Goal: Information Seeking & Learning: Learn about a topic

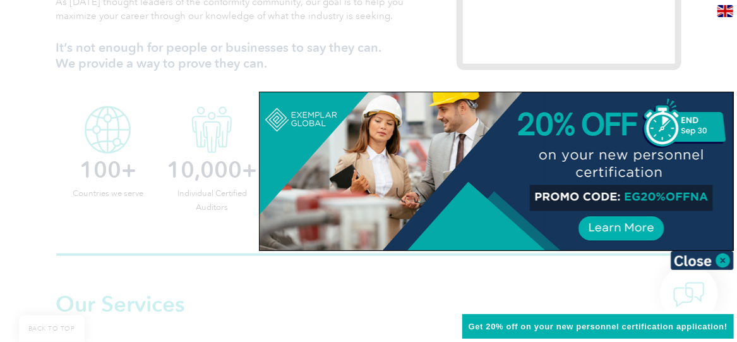
scroll to position [569, 0]
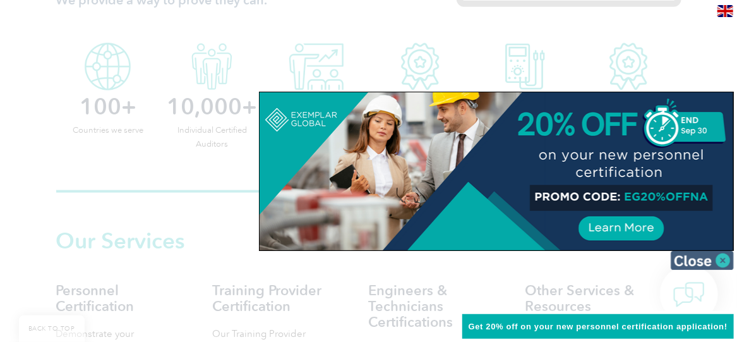
click at [709, 263] on img at bounding box center [702, 260] width 63 height 19
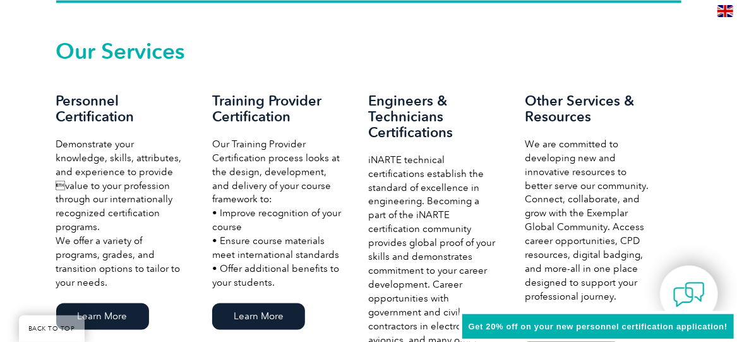
scroll to position [821, 0]
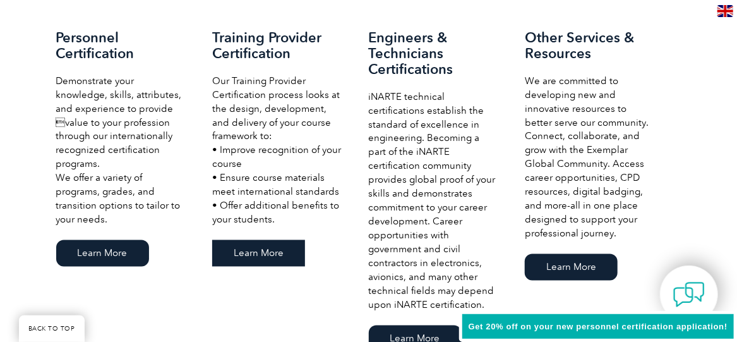
click at [274, 258] on link "Learn More" at bounding box center [258, 253] width 93 height 27
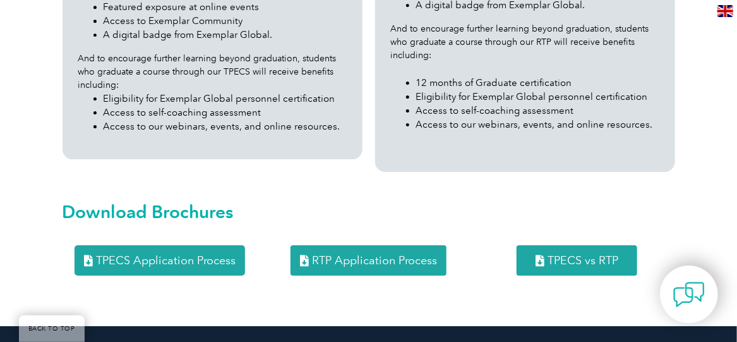
scroll to position [1706, 0]
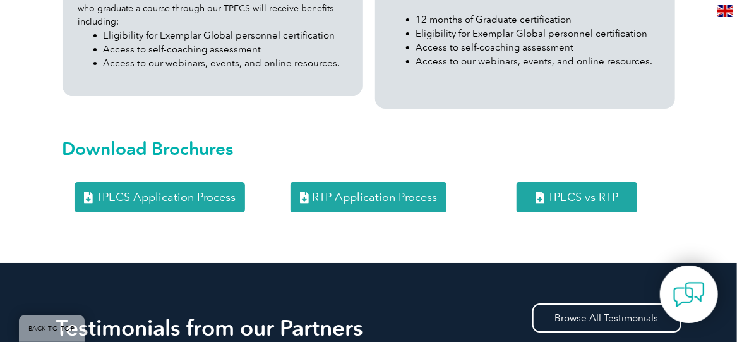
click at [356, 205] on link "RTP Application Process" at bounding box center [369, 197] width 156 height 30
click at [157, 174] on div "Download Brochures" at bounding box center [368, 145] width 625 height 61
click at [155, 203] on span "TPECS Application Process" at bounding box center [166, 196] width 140 height 11
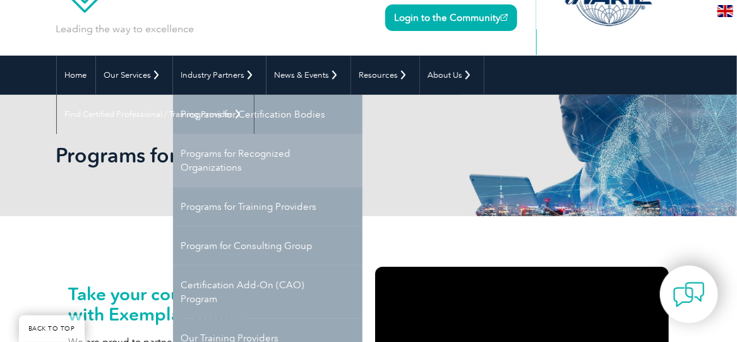
scroll to position [126, 0]
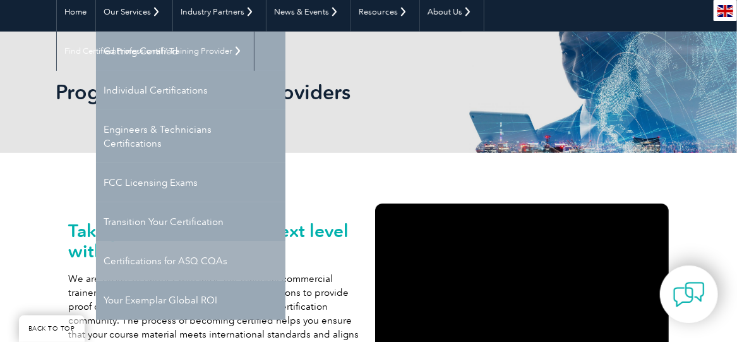
click at [196, 263] on link "Certifications for ASQ CQAs" at bounding box center [191, 260] width 190 height 39
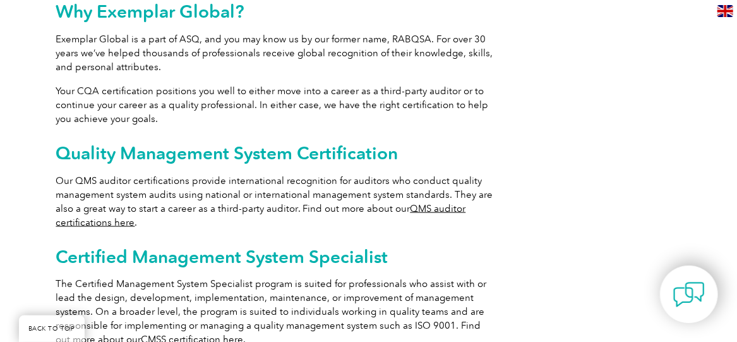
scroll to position [821, 0]
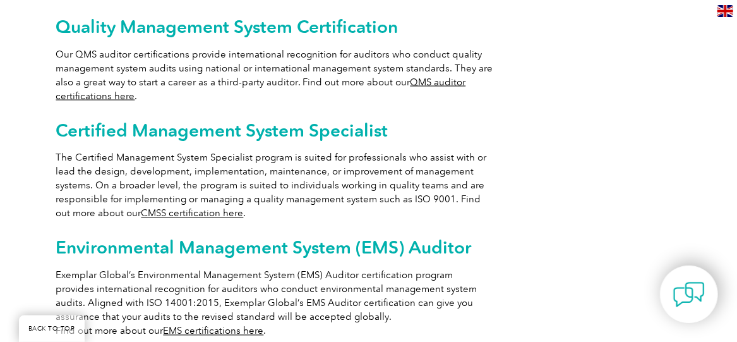
click at [164, 205] on p "The Certified Management System Specialist program is suited for professionals …" at bounding box center [275, 185] width 438 height 69
click at [163, 209] on link "CMSS certification here" at bounding box center [193, 213] width 102 height 11
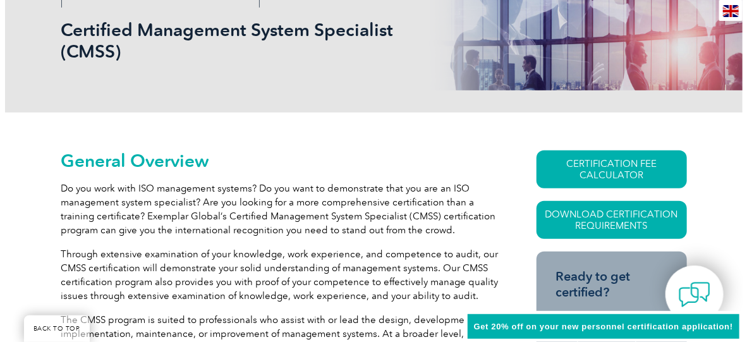
scroll to position [253, 0]
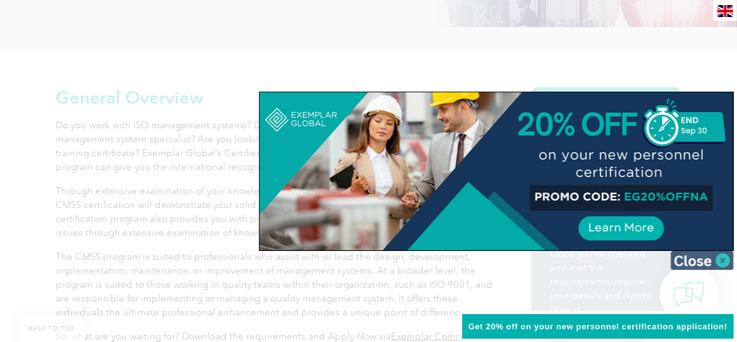
click at [704, 256] on img at bounding box center [702, 260] width 63 height 19
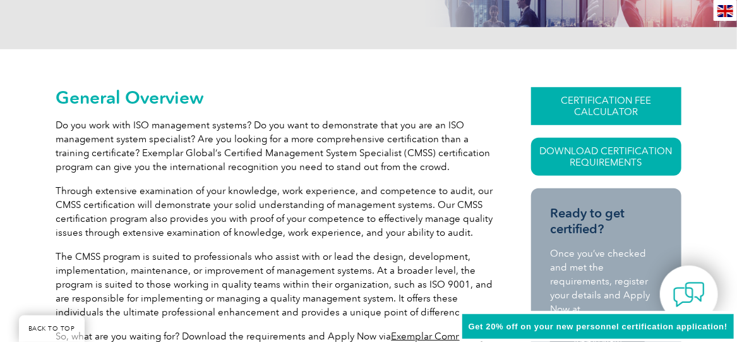
click at [569, 110] on link "CERTIFICATION FEE CALCULATOR" at bounding box center [606, 106] width 150 height 38
